Goal: Navigation & Orientation: Find specific page/section

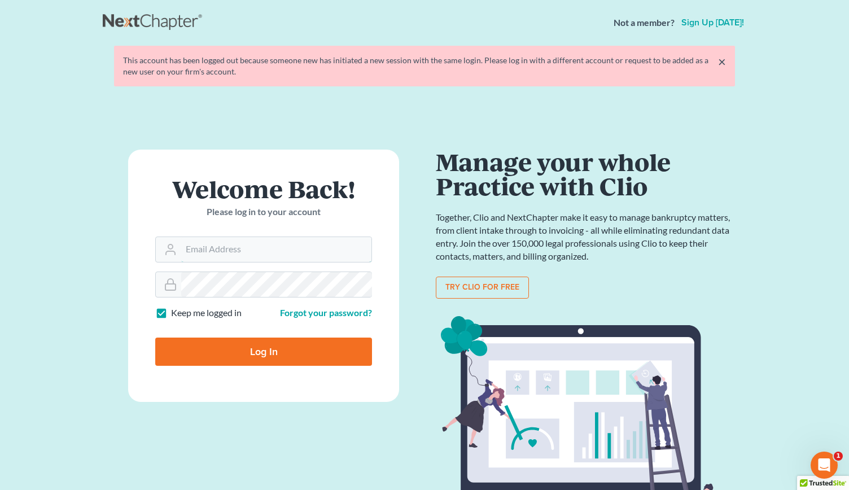
type input "[EMAIL_ADDRESS][DOMAIN_NAME]"
click at [251, 354] on input "Log In" at bounding box center [263, 352] width 217 height 28
type input "Thinking..."
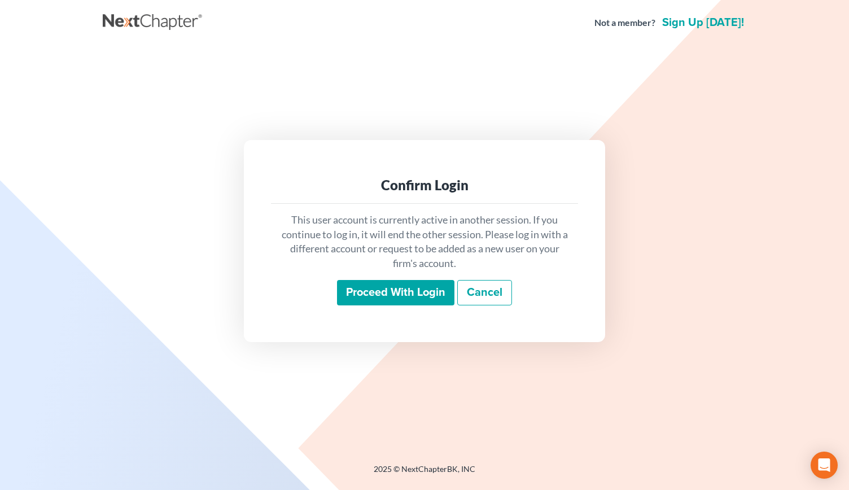
click at [362, 291] on input "Proceed with login" at bounding box center [395, 293] width 117 height 26
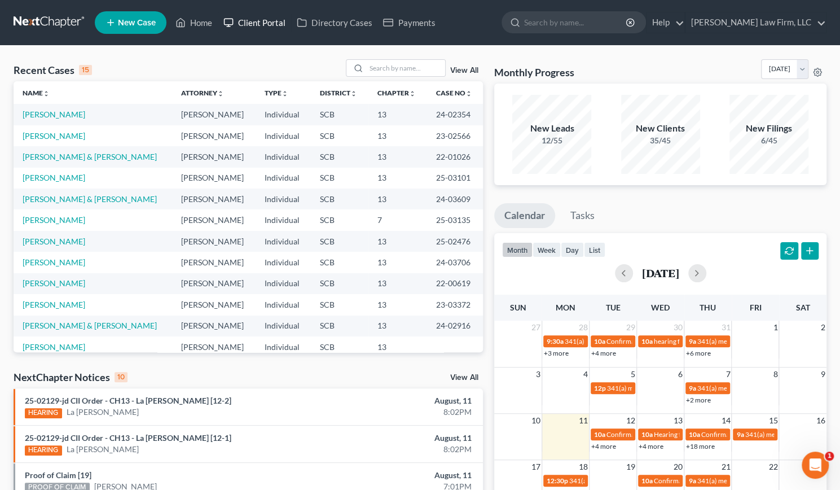
click at [268, 16] on link "Client Portal" at bounding box center [254, 22] width 73 height 20
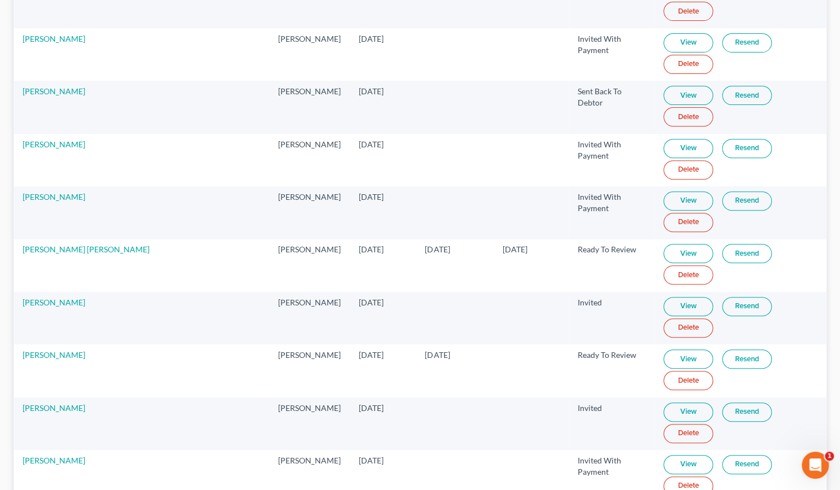
scroll to position [2726, 0]
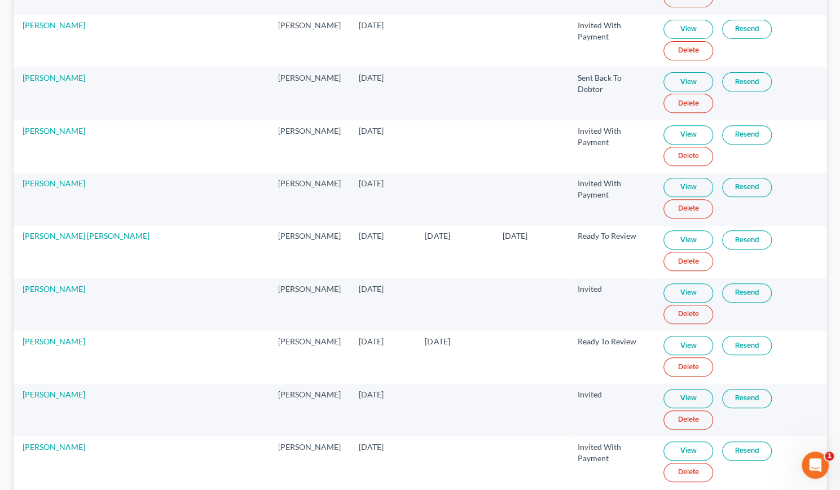
click at [524, 230] on td "Oct 17, 2023" at bounding box center [531, 252] width 75 height 52
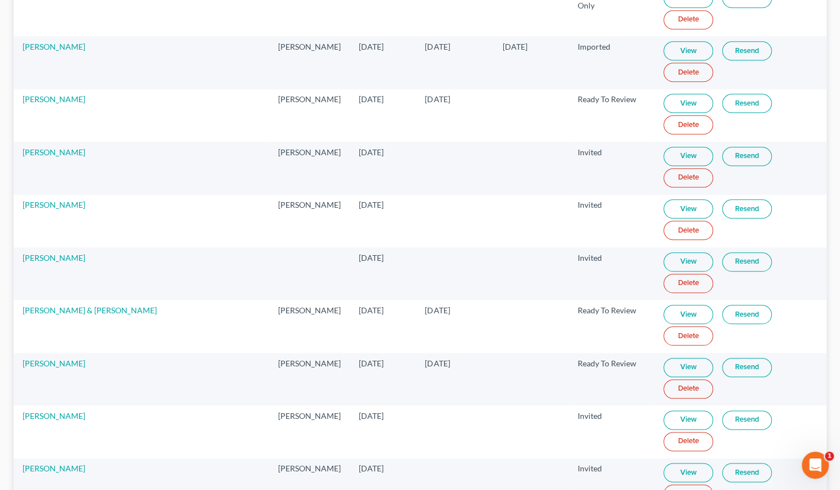
scroll to position [0, 0]
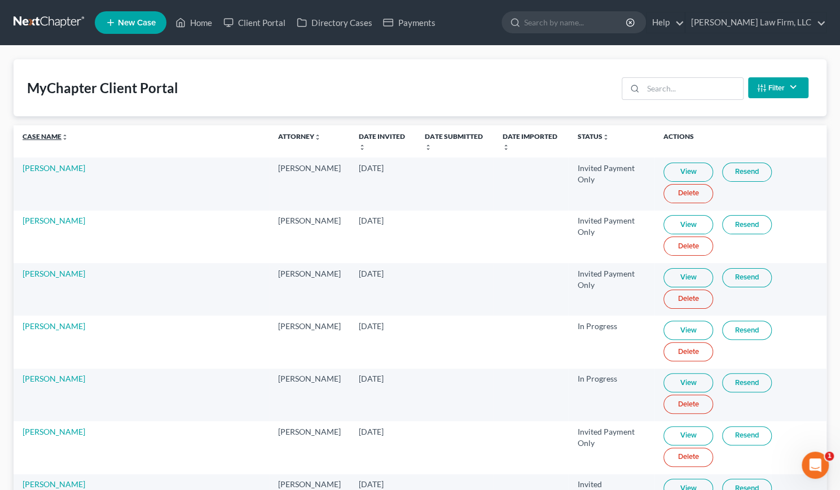
click at [49, 134] on link "Case Name unfold_more expand_more expand_less" at bounding box center [46, 136] width 46 height 8
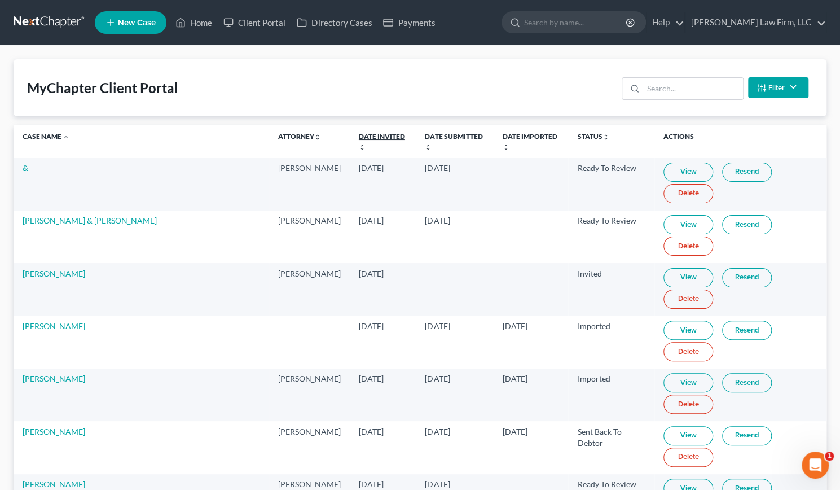
click at [359, 134] on link "Date Invited unfold_more expand_more expand_less" at bounding box center [382, 141] width 46 height 18
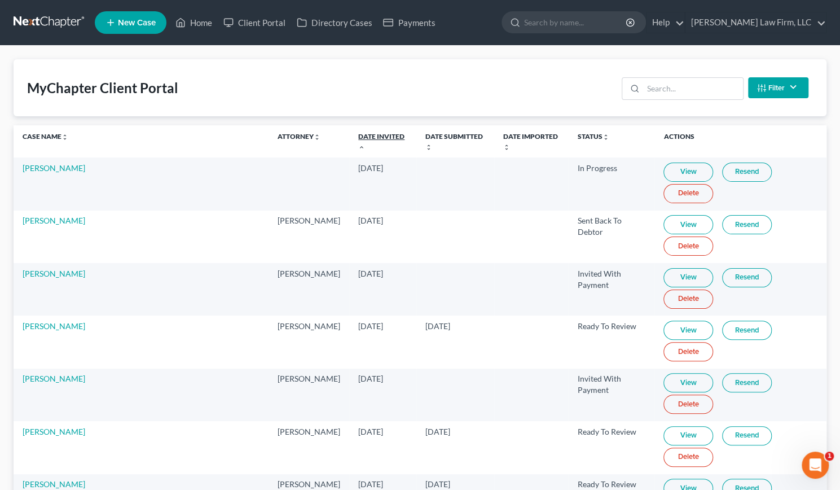
click at [358, 145] on icon "expand_less" at bounding box center [361, 147] width 7 height 7
click at [193, 19] on link "Home" at bounding box center [194, 22] width 48 height 20
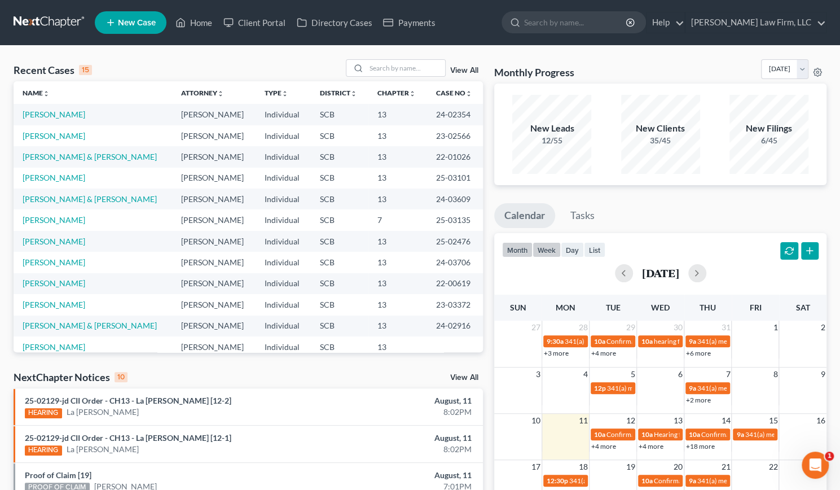
click at [547, 248] on button "week" at bounding box center [547, 249] width 28 height 15
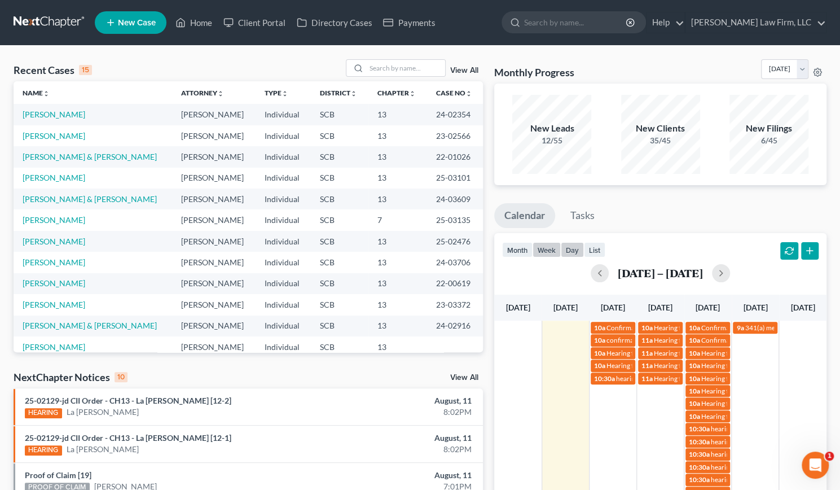
click at [573, 249] on button "day" at bounding box center [572, 249] width 23 height 15
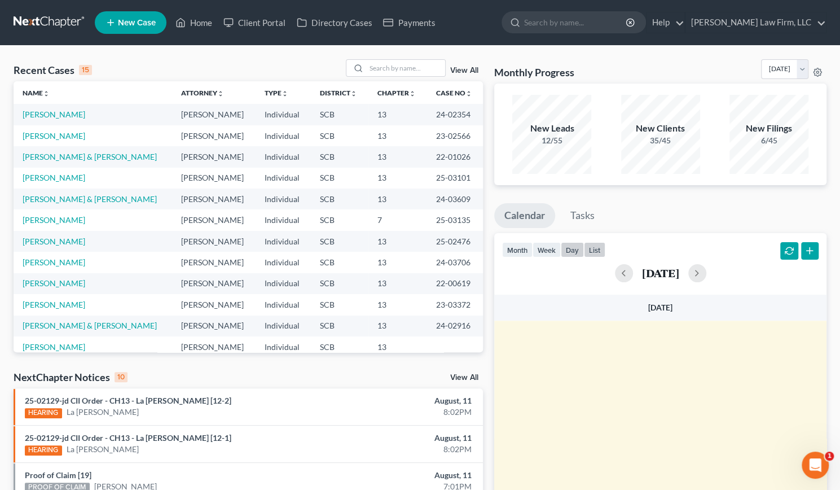
click at [590, 251] on button "list" at bounding box center [594, 249] width 21 height 15
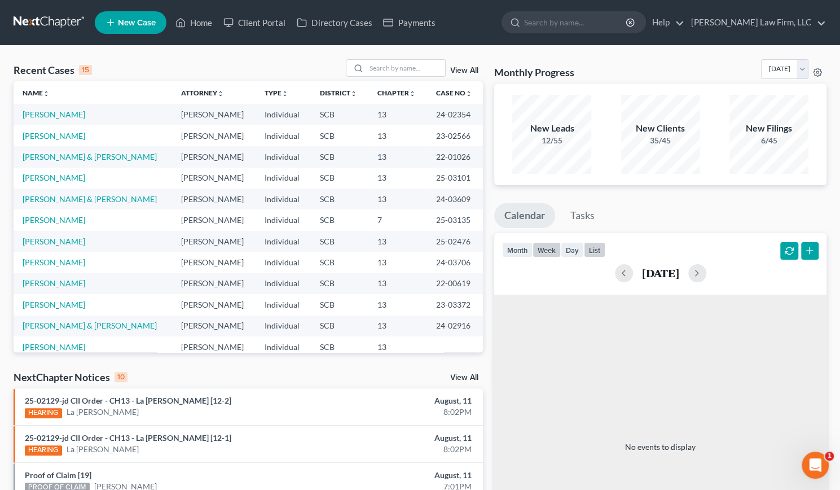
click at [548, 249] on button "week" at bounding box center [547, 249] width 28 height 15
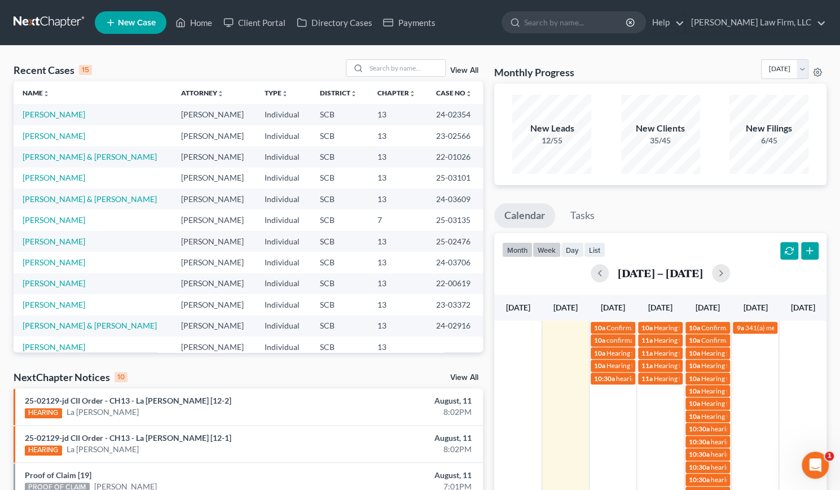
click at [523, 248] on button "month" at bounding box center [517, 249] width 30 height 15
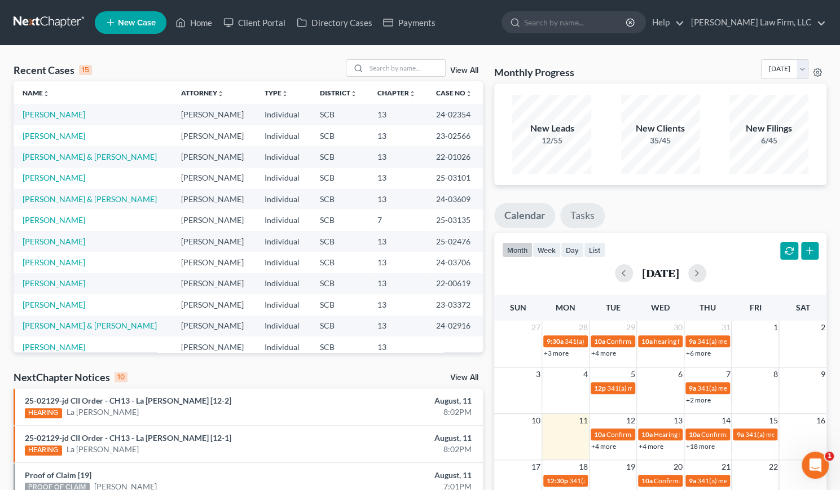
click at [594, 214] on link "Tasks" at bounding box center [582, 215] width 45 height 25
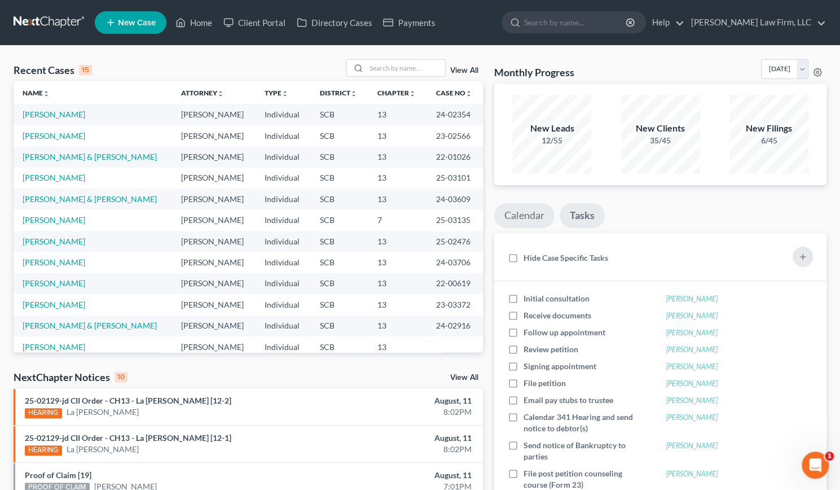
click at [510, 216] on link "Calendar" at bounding box center [524, 215] width 60 height 25
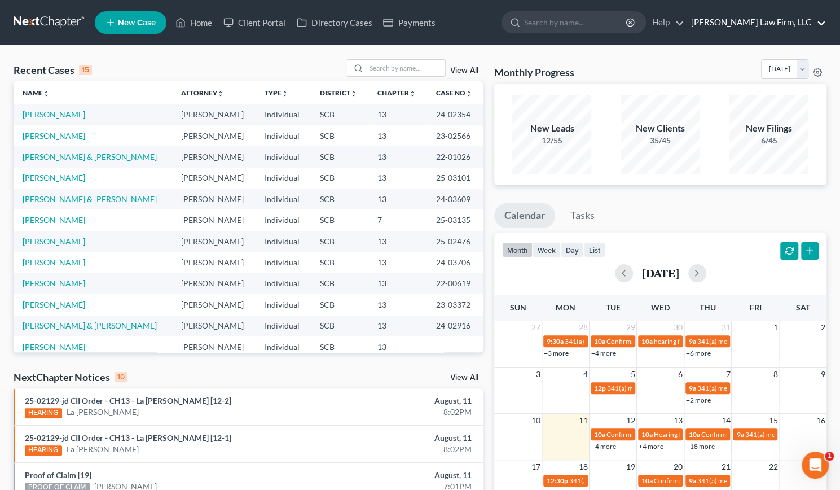
click at [762, 14] on link "Meredith Law Firm, LLC" at bounding box center [756, 22] width 141 height 20
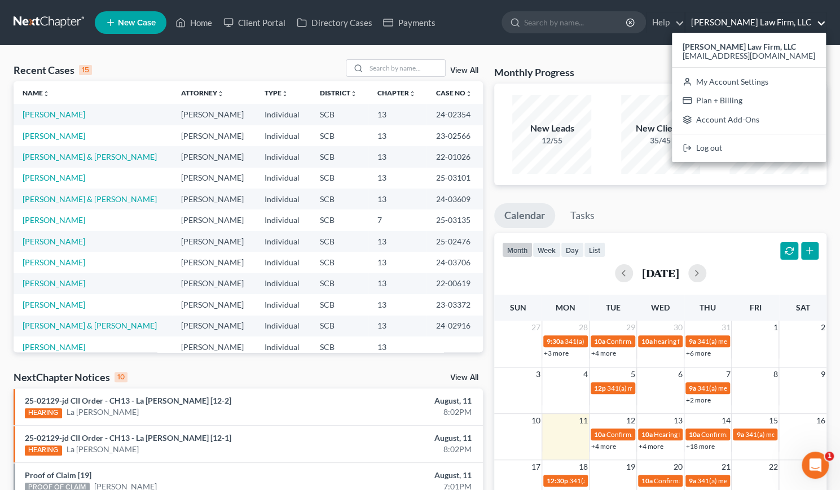
click at [513, 40] on nav "Home New Case Client Portal Directory Cases Payments Meredith Law Firm, LLC rm@…" at bounding box center [420, 22] width 840 height 45
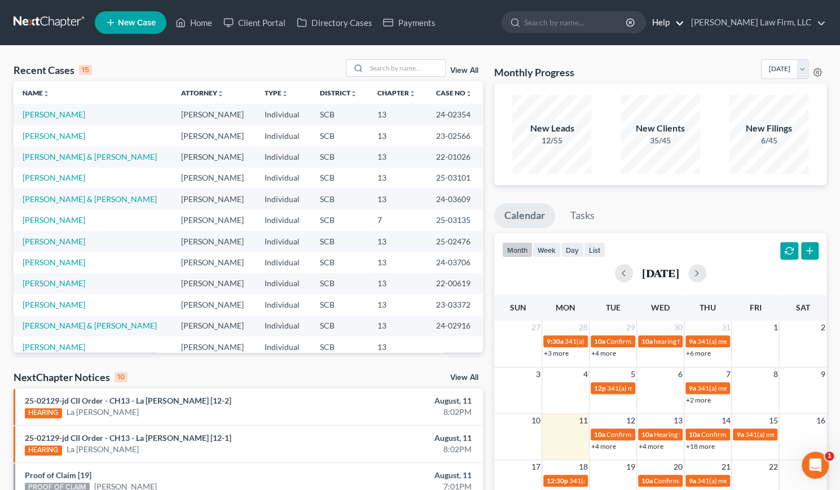
click at [685, 24] on link "Help" at bounding box center [666, 22] width 38 height 20
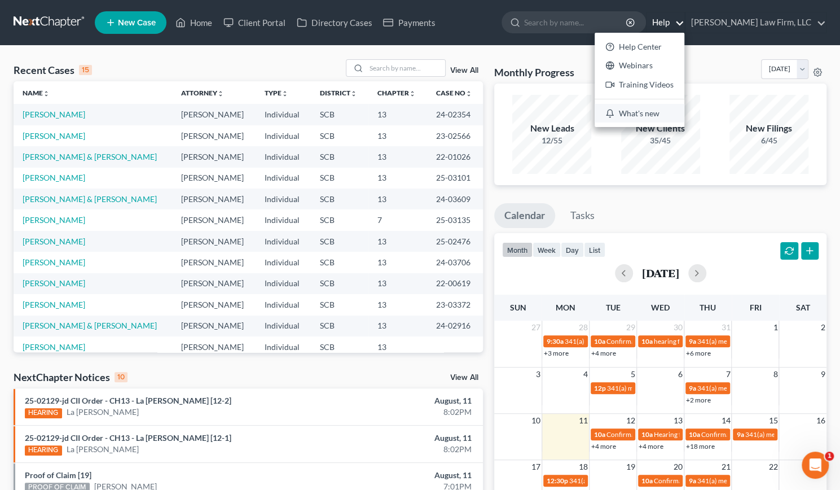
click at [665, 112] on link "What's new" at bounding box center [640, 113] width 90 height 19
